Goal: Task Accomplishment & Management: Manage account settings

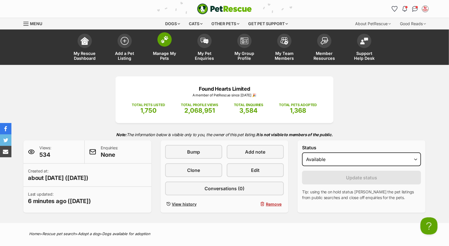
click at [163, 42] on img at bounding box center [165, 39] width 8 height 7
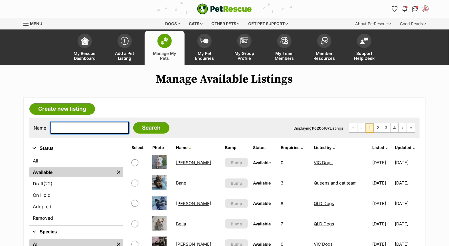
click at [77, 129] on input "text" at bounding box center [90, 128] width 79 height 12
type input "bundy"
click at [133, 122] on input "Search" at bounding box center [151, 127] width 36 height 11
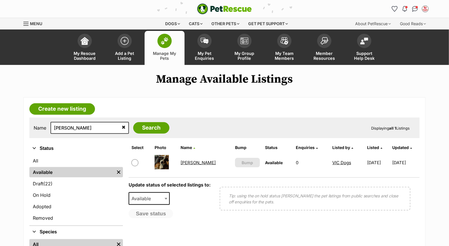
click at [192, 161] on link "Bundy" at bounding box center [198, 162] width 35 height 5
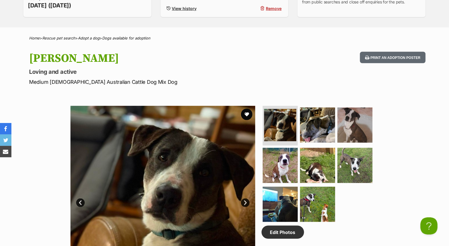
scroll to position [317, 0]
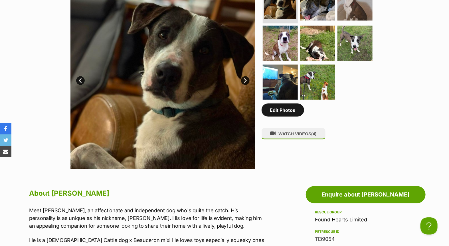
click at [284, 108] on link "Edit Photos" at bounding box center [283, 109] width 43 height 13
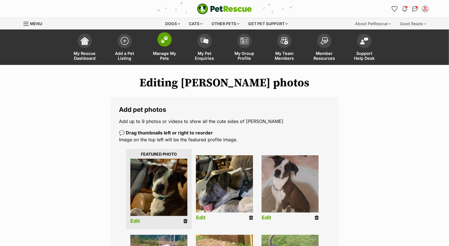
click at [164, 46] on span at bounding box center [165, 39] width 14 height 14
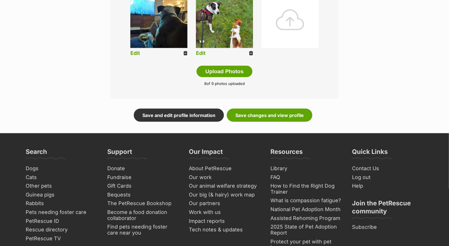
scroll to position [317, 0]
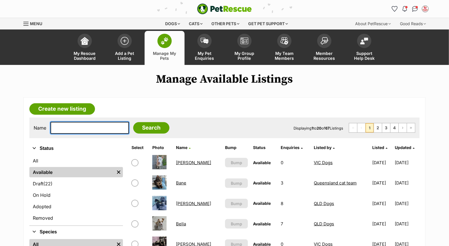
drag, startPoint x: 101, startPoint y: 124, endPoint x: 113, endPoint y: 122, distance: 12.5
click at [101, 124] on input "text" at bounding box center [90, 128] width 79 height 12
type input "[PERSON_NAME]"
click at [133, 122] on input "Search" at bounding box center [151, 127] width 36 height 11
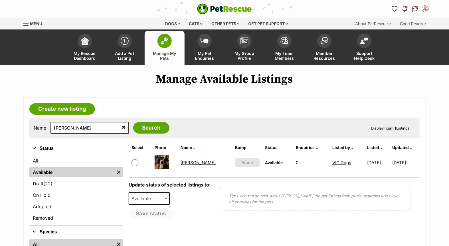
click at [187, 160] on link "[PERSON_NAME]" at bounding box center [198, 162] width 35 height 5
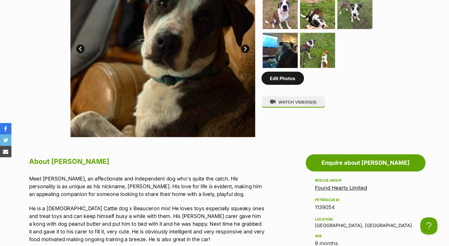
click at [280, 79] on link "Edit Photos" at bounding box center [283, 78] width 43 height 13
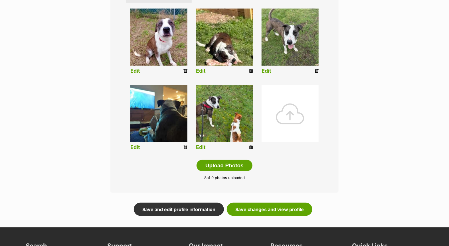
scroll to position [285, 0]
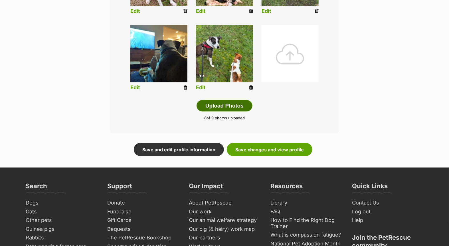
click at [226, 103] on button "Upload Photos" at bounding box center [225, 105] width 56 height 11
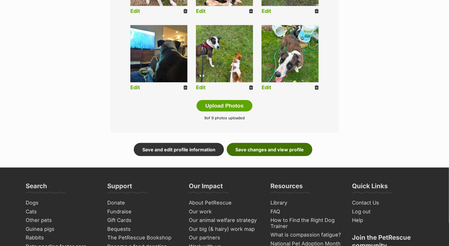
click at [269, 149] on link "Save changes and view profile" at bounding box center [270, 149] width 86 height 13
